Goal: Task Accomplishment & Management: Use online tool/utility

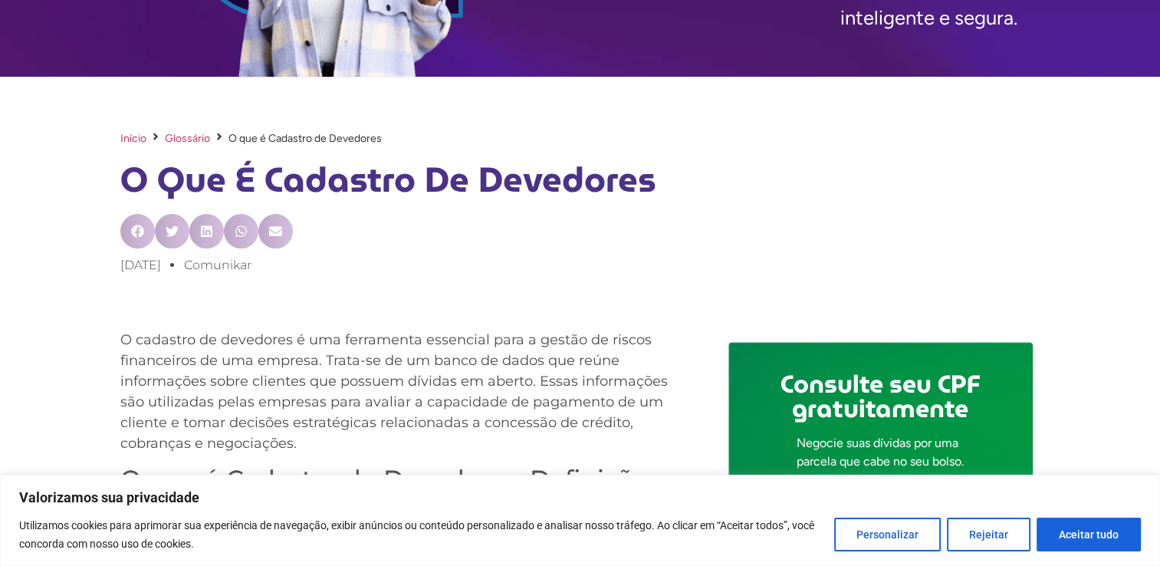
scroll to position [460, 0]
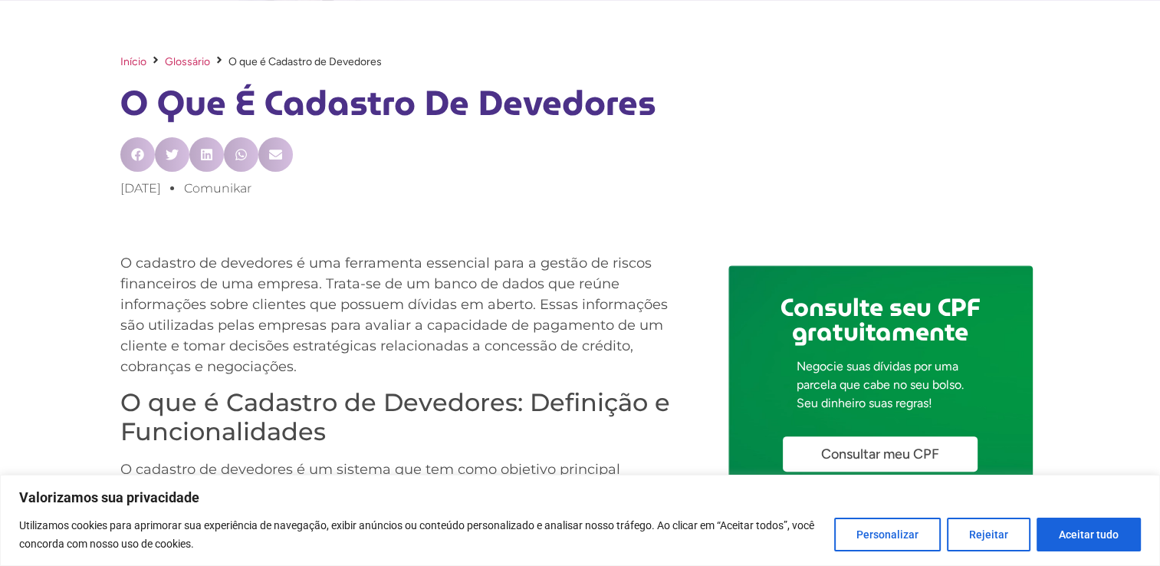
click at [861, 454] on span "Consultar meu CPF" at bounding box center [880, 454] width 118 height 14
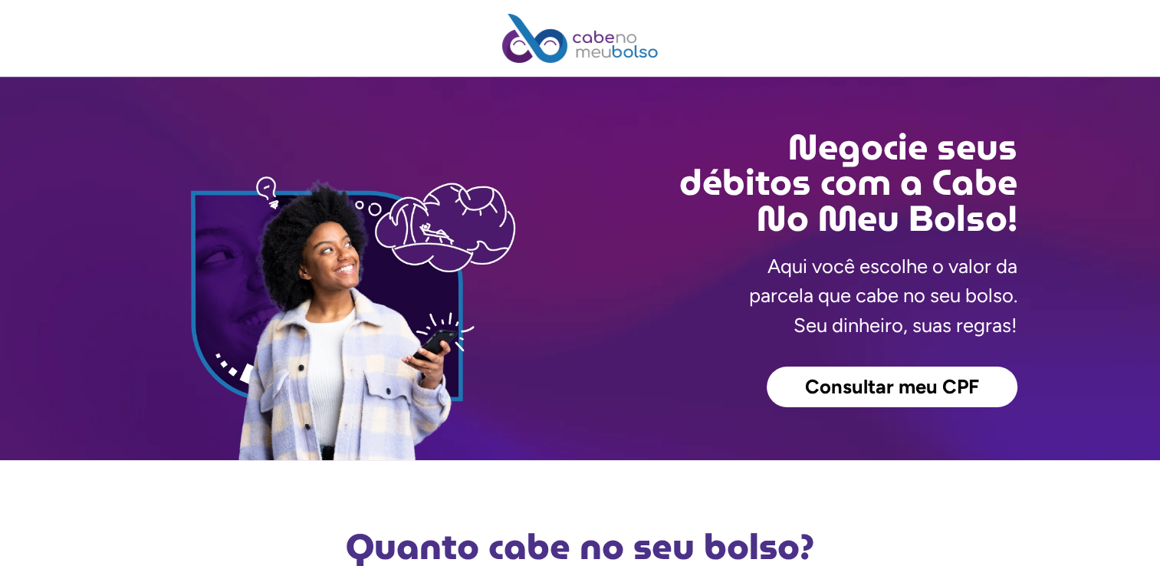
click at [876, 386] on span "Consultar meu CPF" at bounding box center [892, 387] width 174 height 20
